Goal: Obtain resource: Download file/media

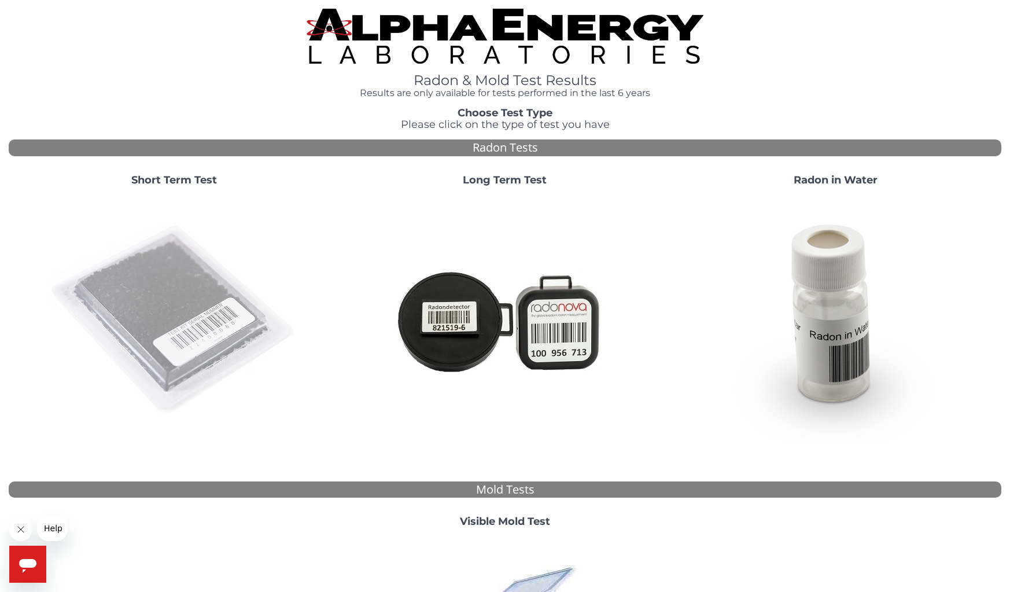
click at [156, 334] on img at bounding box center [174, 320] width 249 height 249
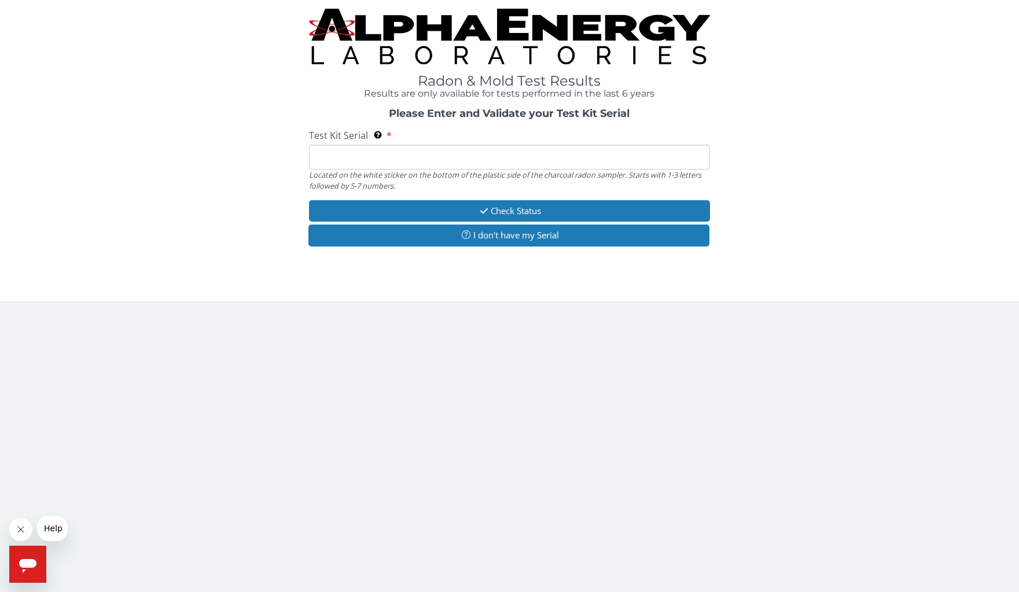
click at [372, 155] on input "Test Kit Serial Located on the white sticker on the bottom of the plastic side …" at bounding box center [509, 157] width 400 height 25
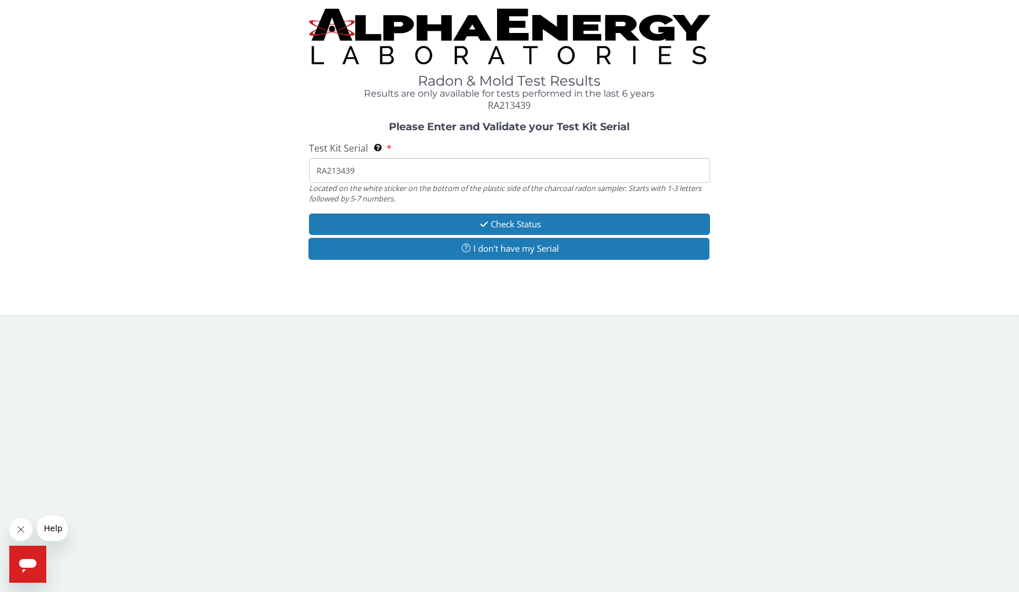
type input "RA213439"
click at [445, 224] on button "Check Status" at bounding box center [509, 223] width 400 height 21
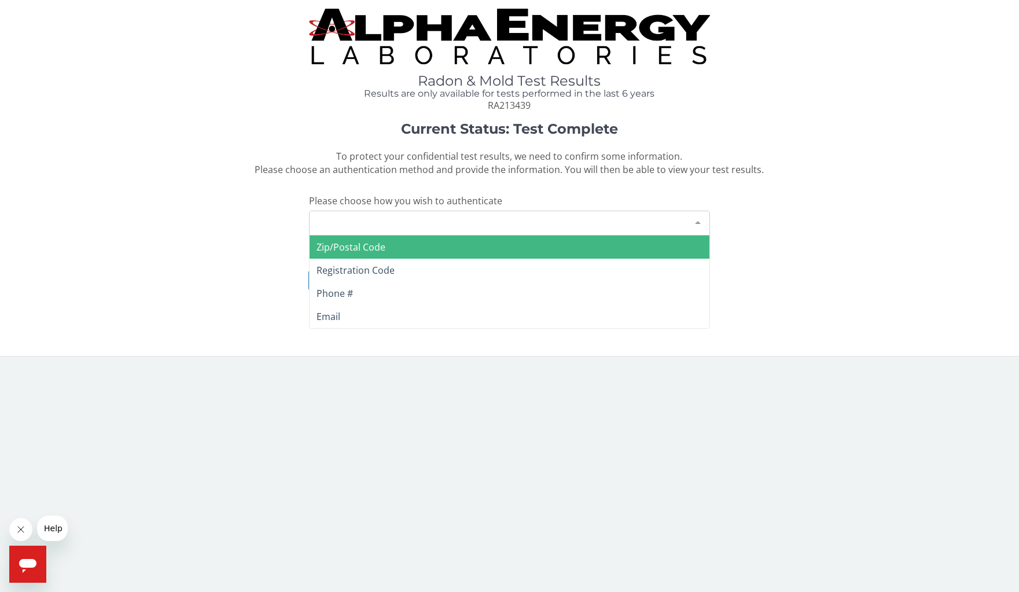
click at [426, 223] on div "Please make a selection" at bounding box center [509, 223] width 400 height 25
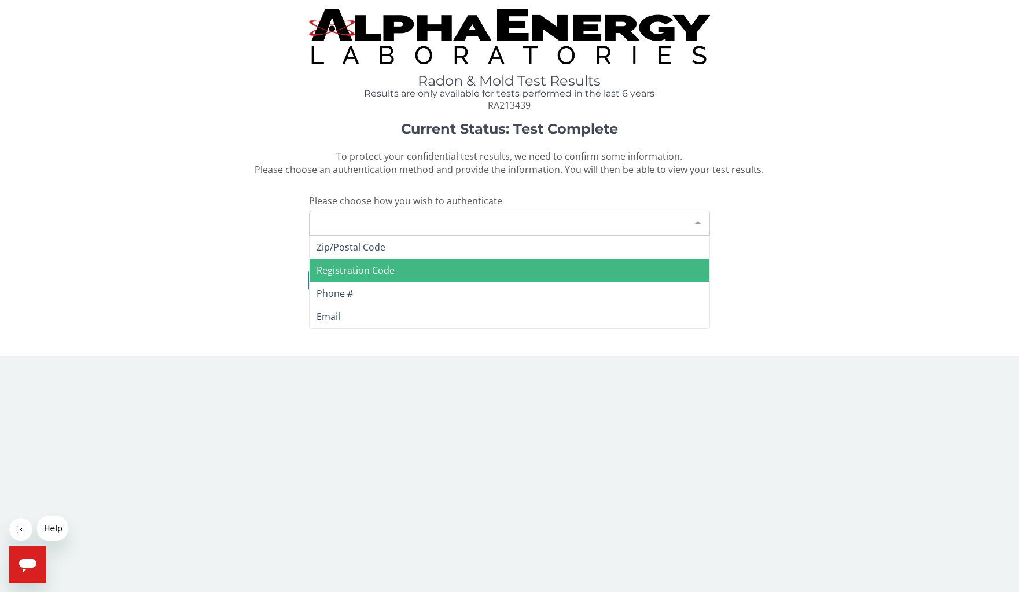
click at [410, 264] on span "Registration Code" at bounding box center [509, 270] width 399 height 23
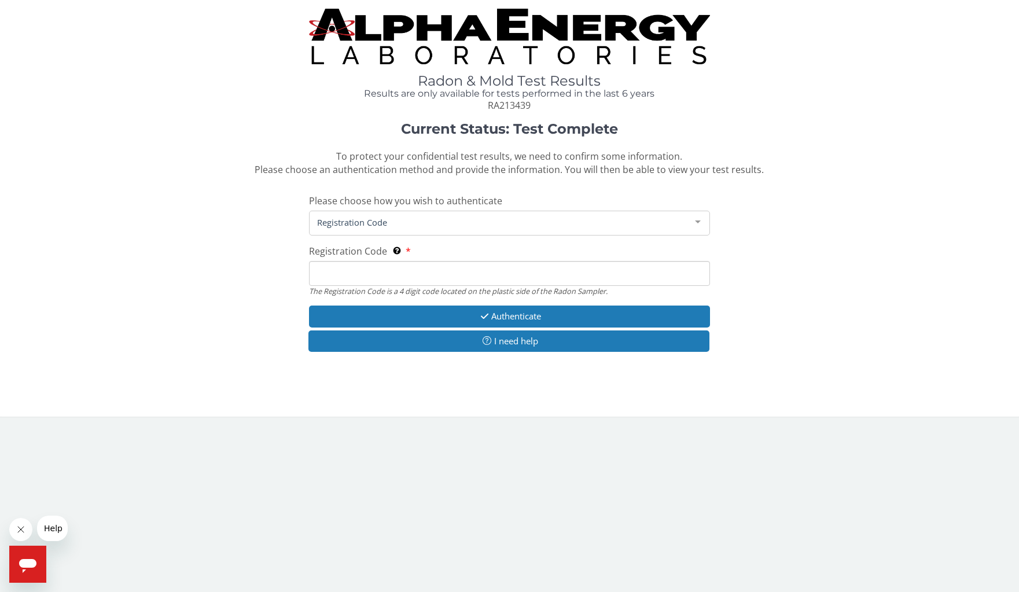
click at [404, 273] on input "Registration Code The Registration Code is a 4 digit code located on the plasti…" at bounding box center [509, 273] width 400 height 25
type input "4aa6"
click at [441, 318] on button "Authenticate" at bounding box center [509, 315] width 400 height 21
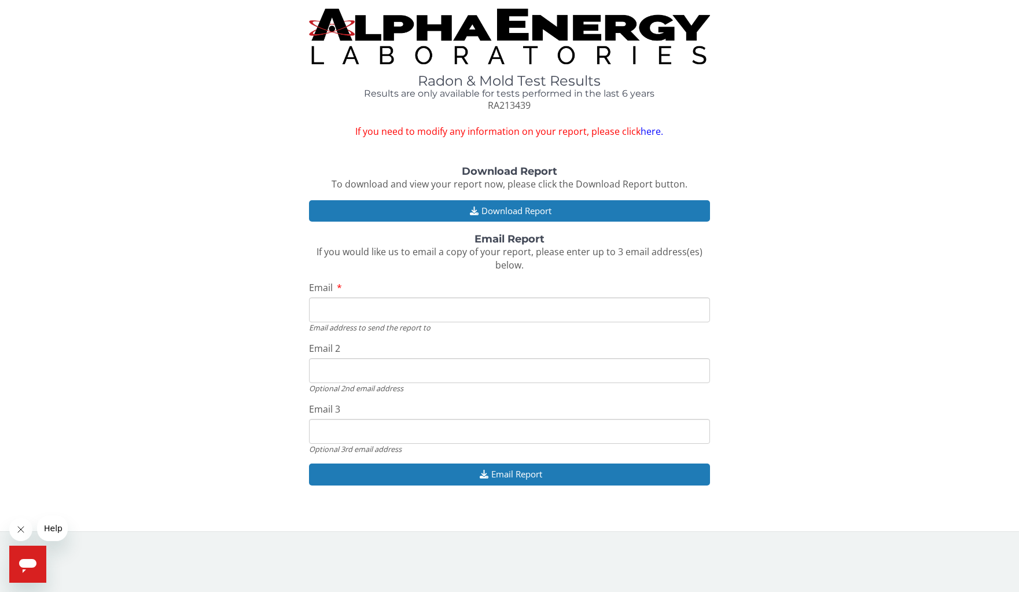
click at [434, 315] on input "Email" at bounding box center [509, 309] width 400 height 25
type input "[EMAIL_ADDRESS][DOMAIN_NAME]"
drag, startPoint x: 422, startPoint y: 367, endPoint x: 347, endPoint y: 371, distance: 74.7
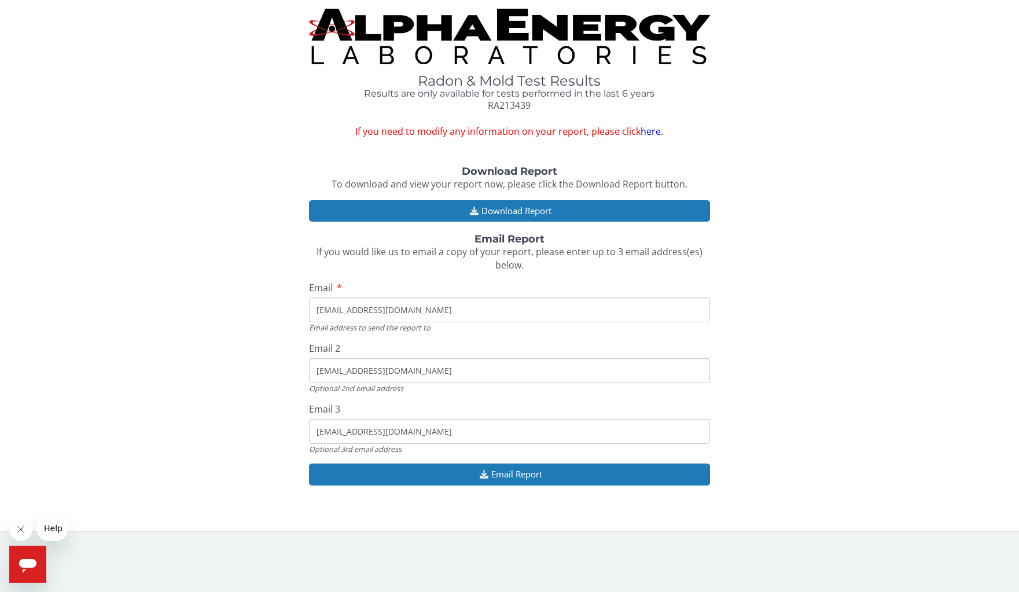
click at [347, 371] on input "[EMAIL_ADDRESS][DOMAIN_NAME]" at bounding box center [509, 370] width 400 height 25
click at [422, 370] on input "[EMAIL_ADDRESS][DOMAIN_NAME]" at bounding box center [509, 370] width 400 height 25
drag, startPoint x: 422, startPoint y: 370, endPoint x: 312, endPoint y: 365, distance: 110.6
click at [312, 365] on input "[EMAIL_ADDRESS][DOMAIN_NAME]" at bounding box center [509, 370] width 400 height 25
type input "[EMAIL_ADDRESS][DOMAIN_NAME]"
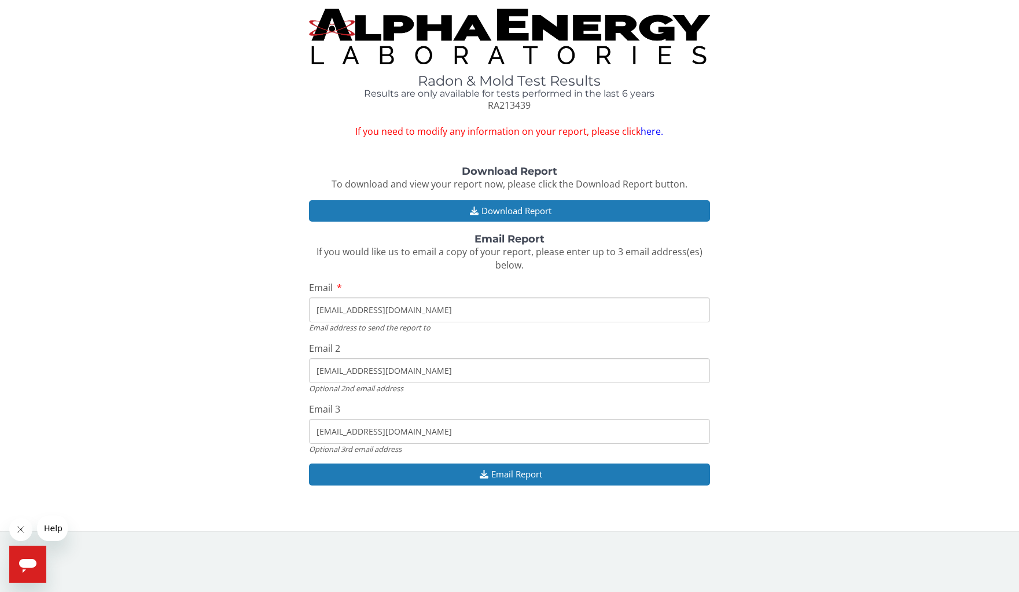
drag, startPoint x: 397, startPoint y: 439, endPoint x: 303, endPoint y: 429, distance: 94.8
click at [303, 429] on div "Download Report To download and view your report now, please click the Download…" at bounding box center [510, 331] width 1002 height 331
type input "[EMAIL_ADDRESS][DOMAIN_NAME]"
click at [489, 473] on button "Email Report" at bounding box center [509, 473] width 400 height 21
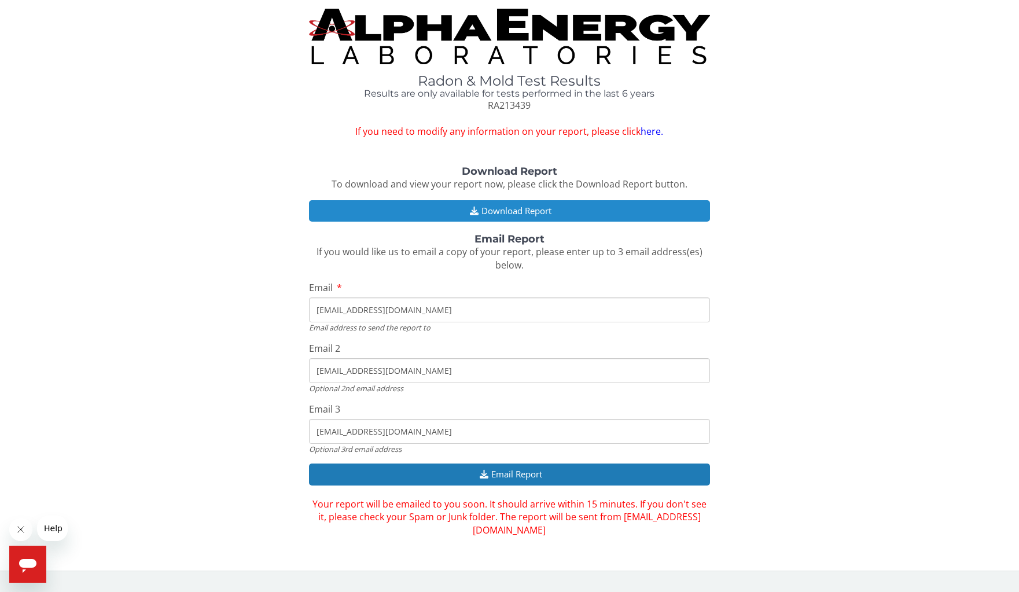
click at [517, 212] on button "Download Report" at bounding box center [509, 210] width 400 height 21
